Goal: Find specific page/section

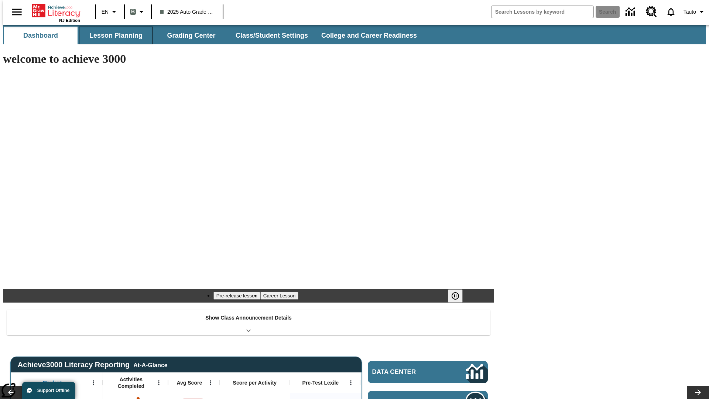
click at [113, 35] on button "Lesson Planning" at bounding box center [116, 36] width 74 height 18
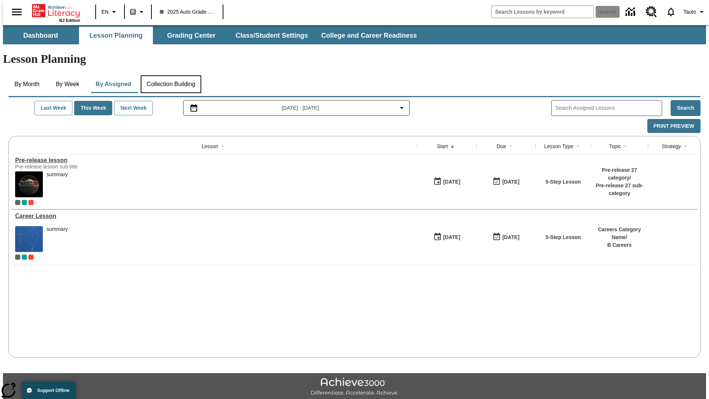
click at [171, 75] on button "Collection Building" at bounding box center [171, 84] width 61 height 18
